Goal: Check status

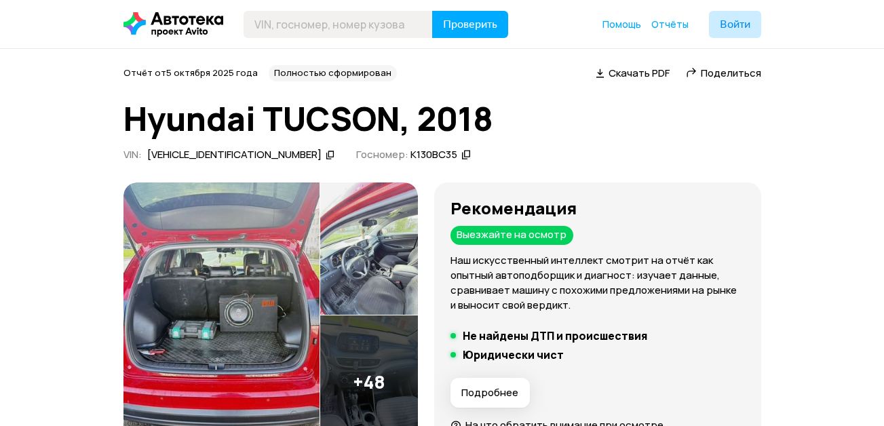
click at [243, 267] on img at bounding box center [221, 315] width 196 height 267
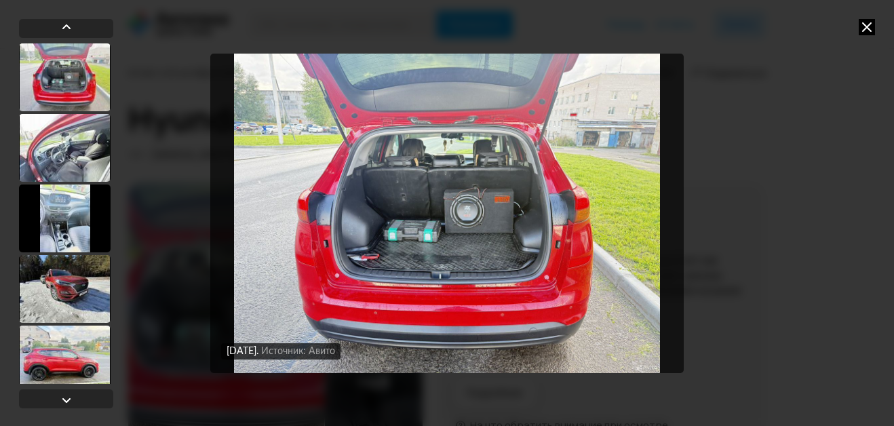
click at [862, 27] on icon at bounding box center [867, 27] width 16 height 16
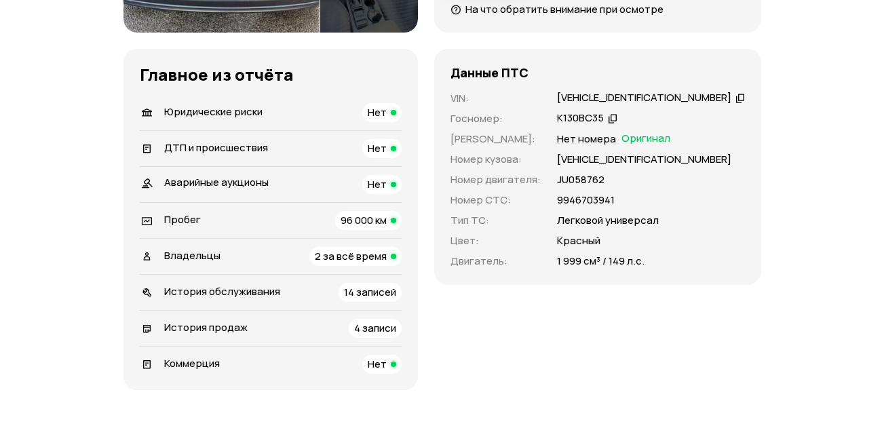
scroll to position [339, 0]
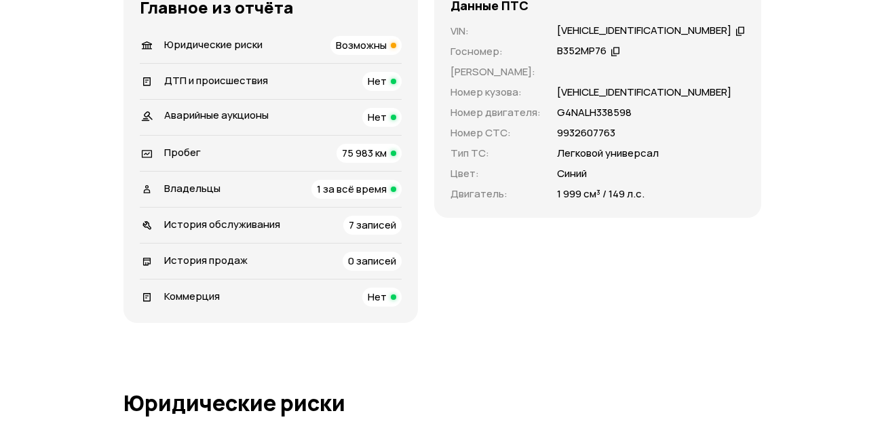
scroll to position [407, 0]
